Goal: Check status: Check status

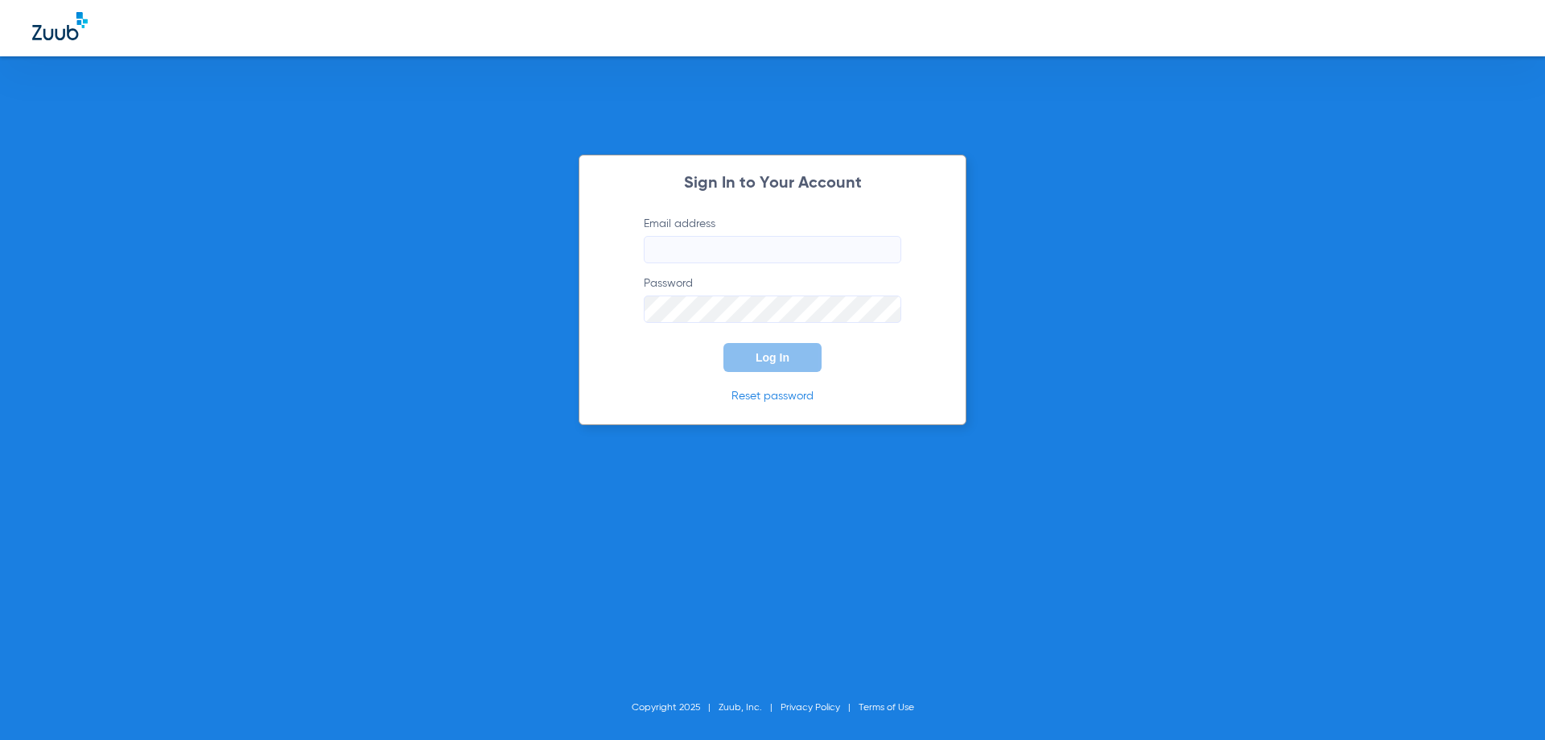
type input "[EMAIL_ADDRESS][DOMAIN_NAME]"
click at [797, 353] on button "Log In" at bounding box center [773, 357] width 98 height 29
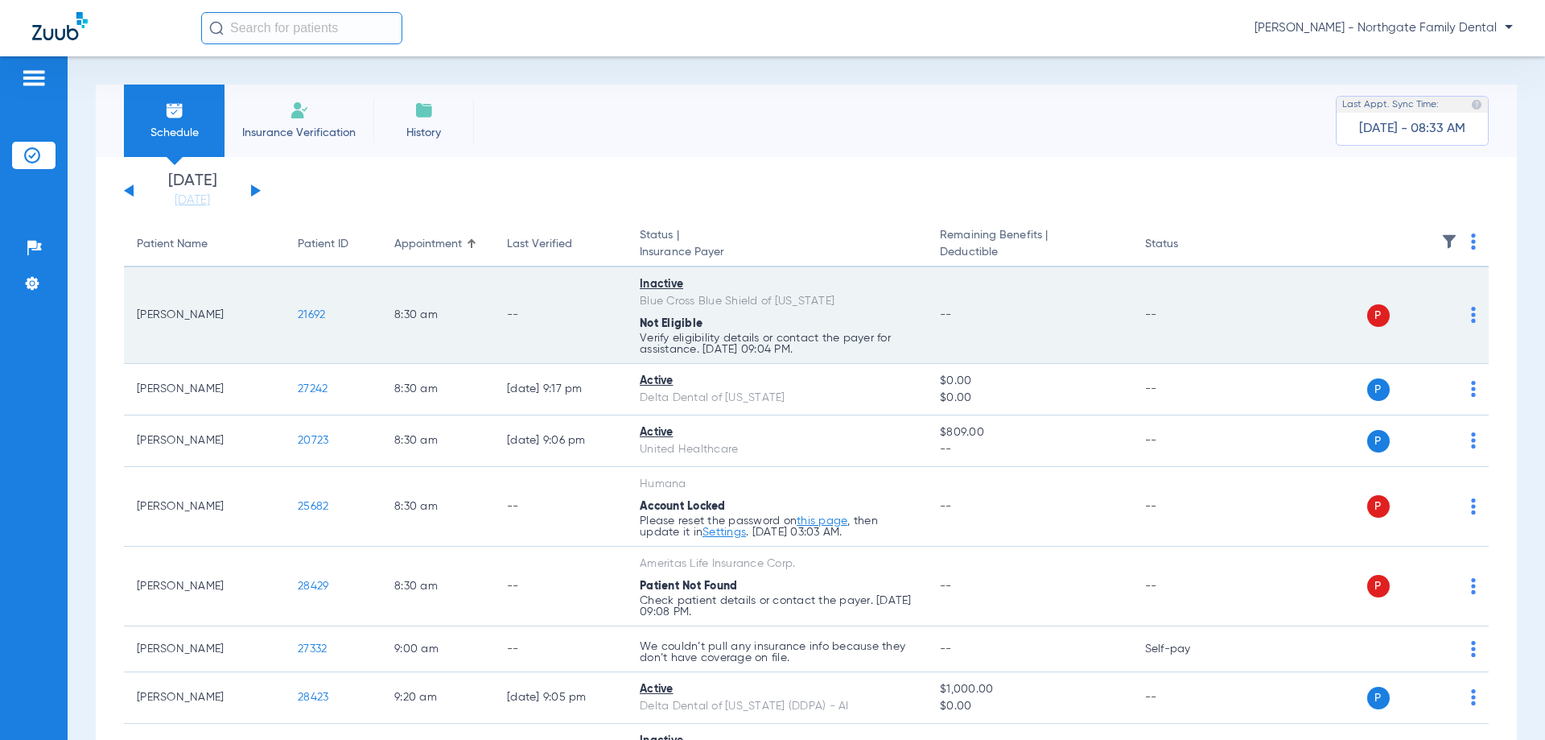
click at [1457, 317] on div "P S" at bounding box center [1359, 315] width 236 height 23
click at [1471, 317] on img at bounding box center [1473, 315] width 5 height 16
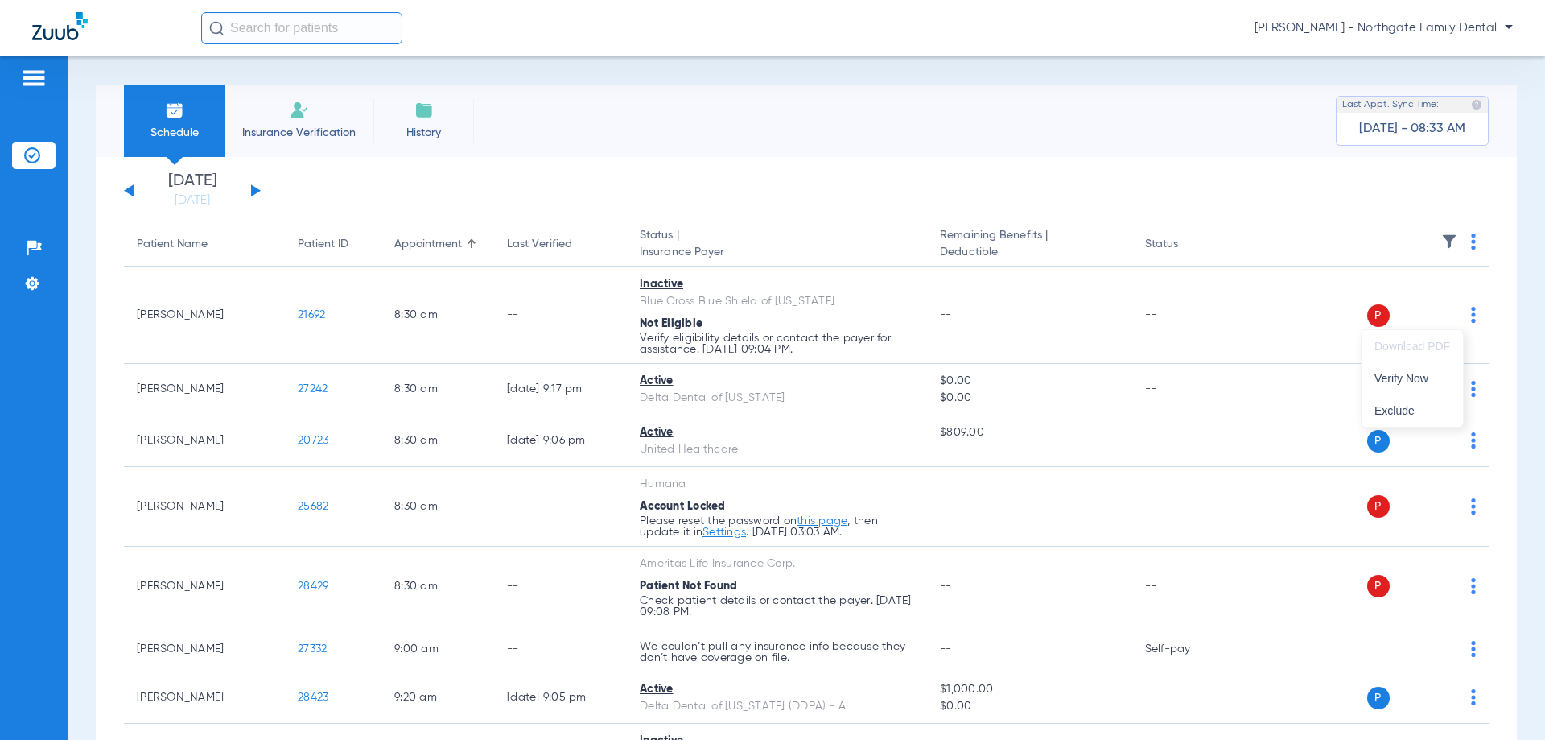
click at [84, 352] on div at bounding box center [772, 370] width 1545 height 740
click at [254, 193] on button at bounding box center [256, 190] width 10 height 12
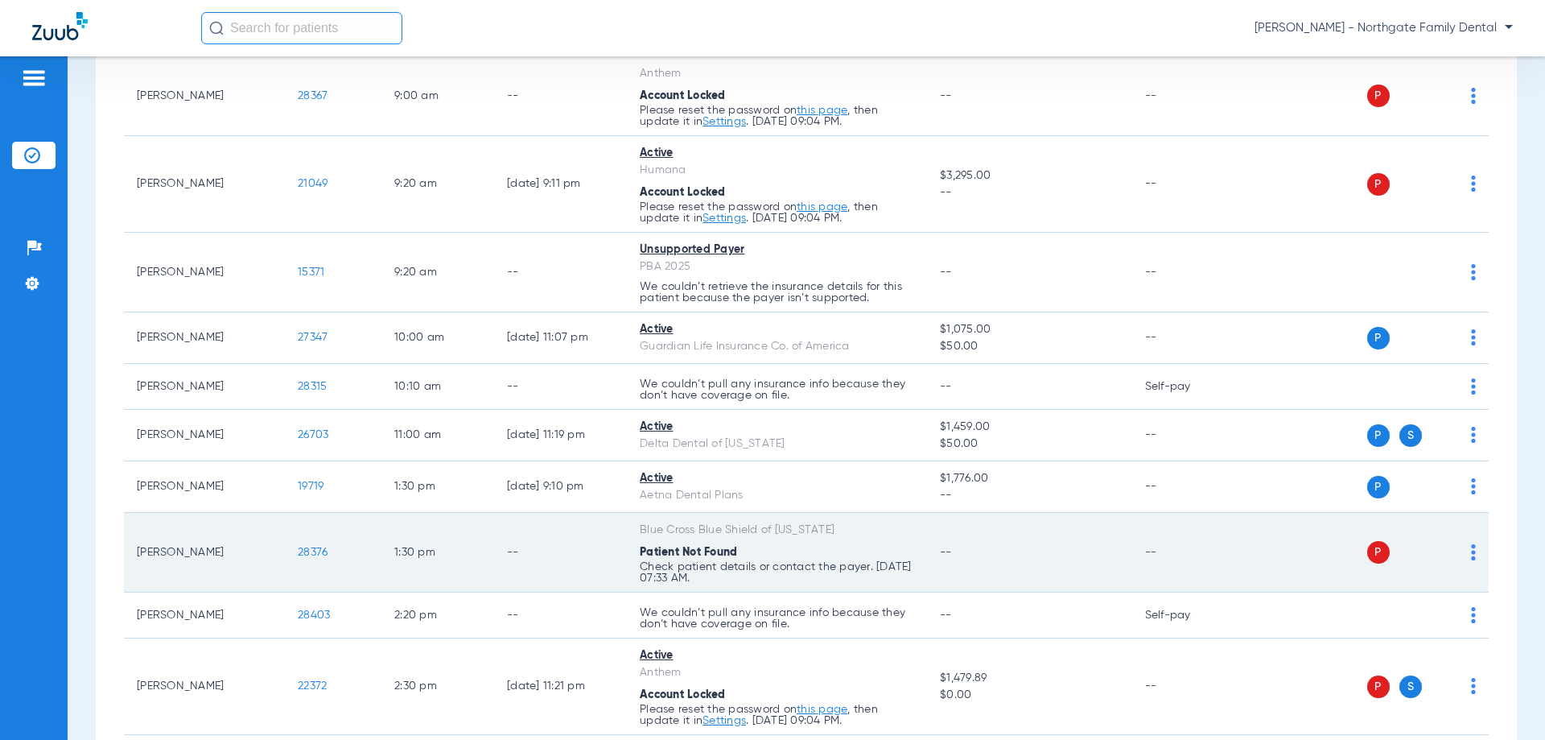
scroll to position [402, 0]
